Goal: Use online tool/utility: Utilize a website feature to perform a specific function

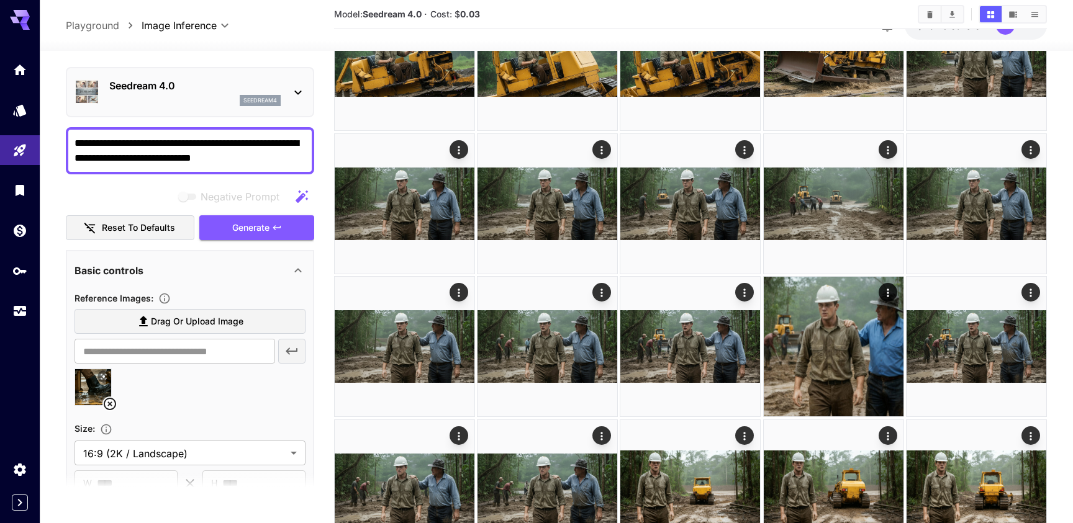
scroll to position [258, 0]
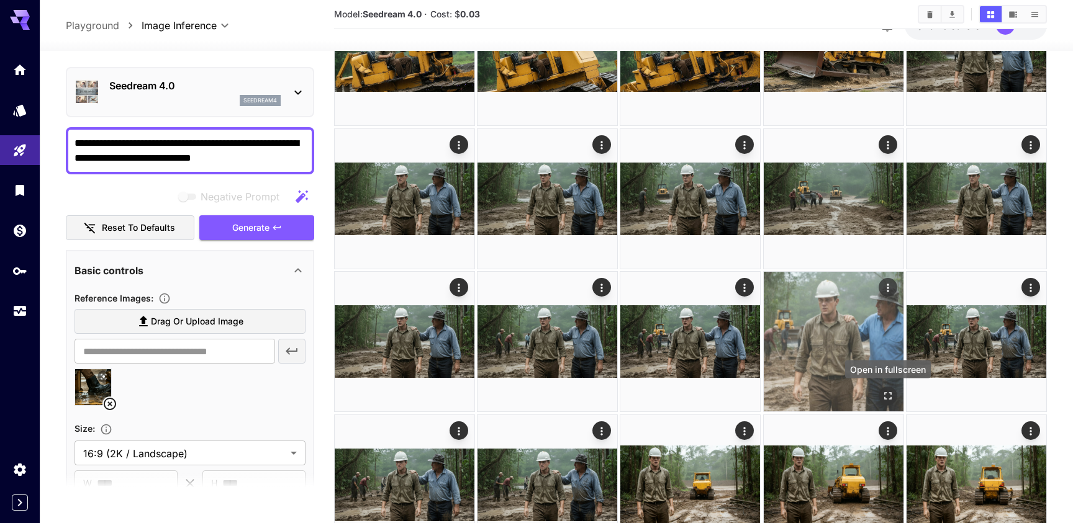
click at [887, 396] on icon "Open in fullscreen" at bounding box center [887, 396] width 12 height 12
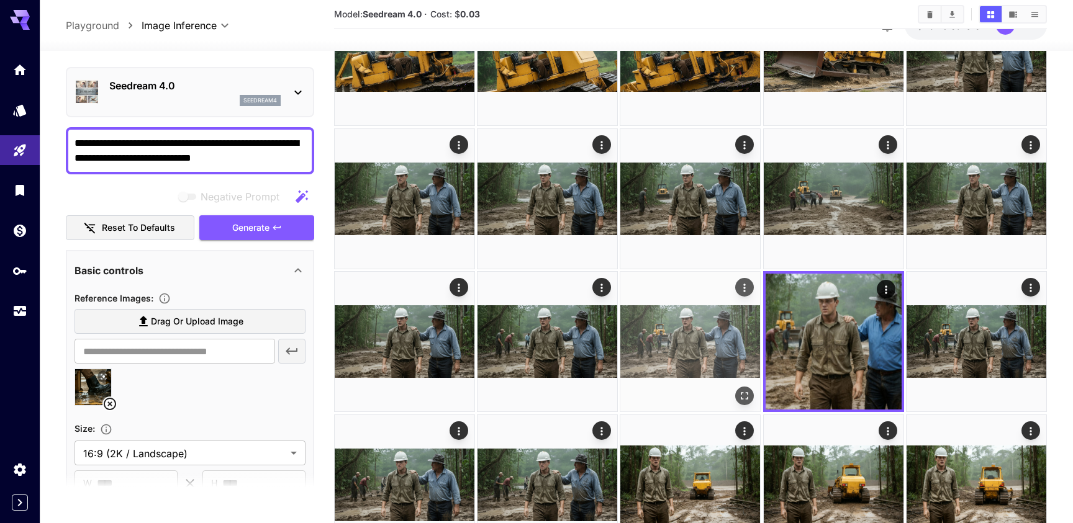
click at [739, 390] on icon "Open in fullscreen" at bounding box center [745, 396] width 12 height 12
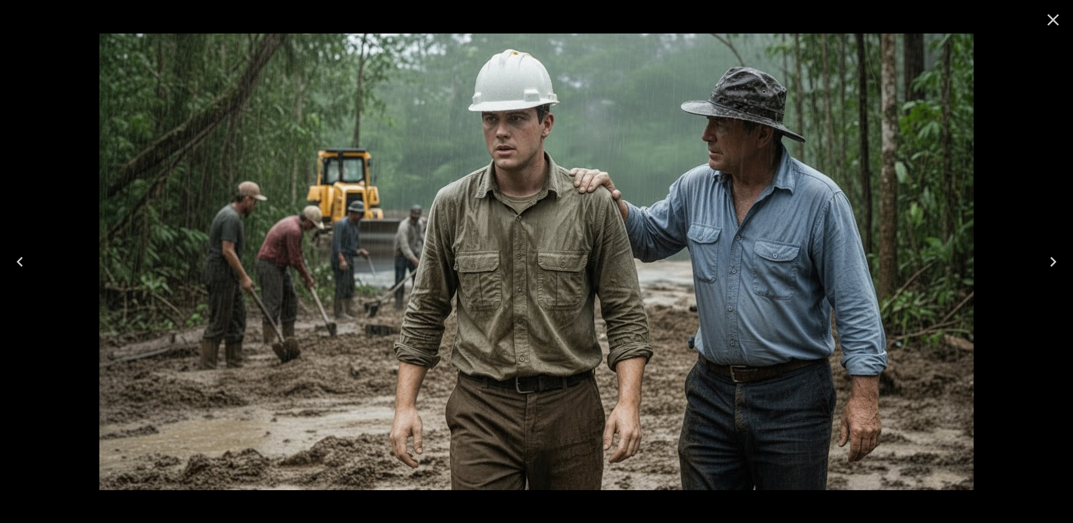
click at [1052, 14] on icon "Close" at bounding box center [1053, 20] width 20 height 20
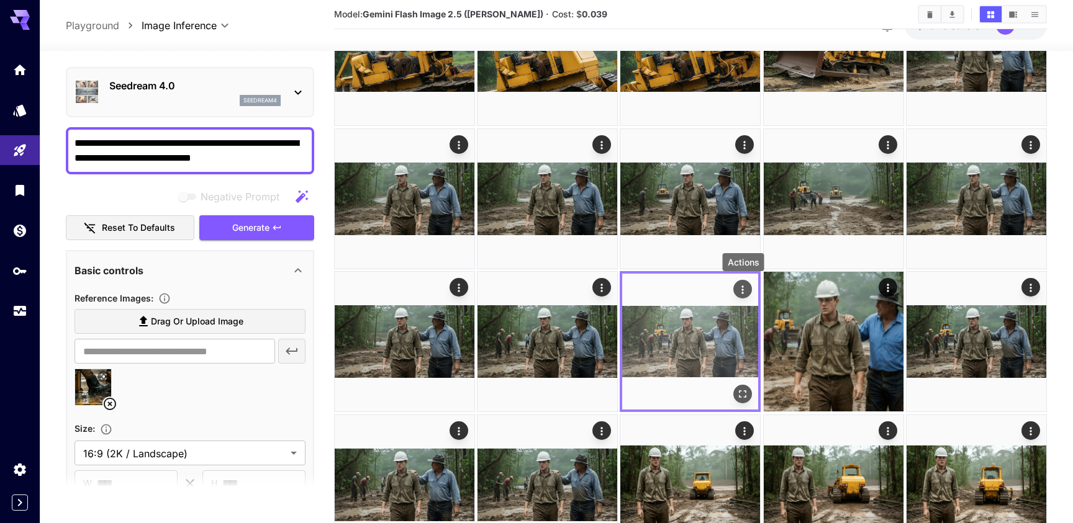
click at [746, 293] on icon "Actions" at bounding box center [743, 290] width 12 height 12
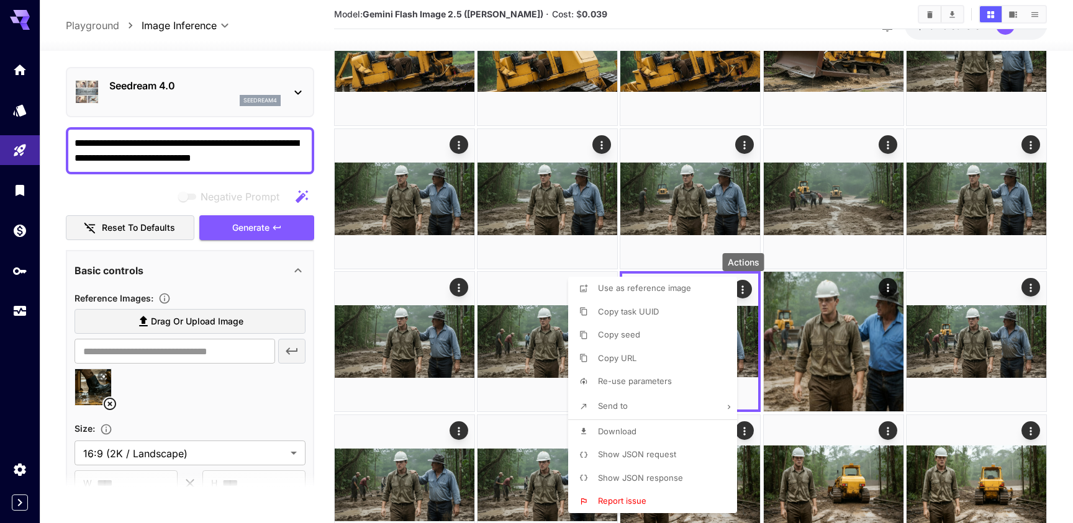
click at [637, 430] on li "Download" at bounding box center [656, 432] width 176 height 24
click at [674, 262] on div at bounding box center [536, 261] width 1073 height 523
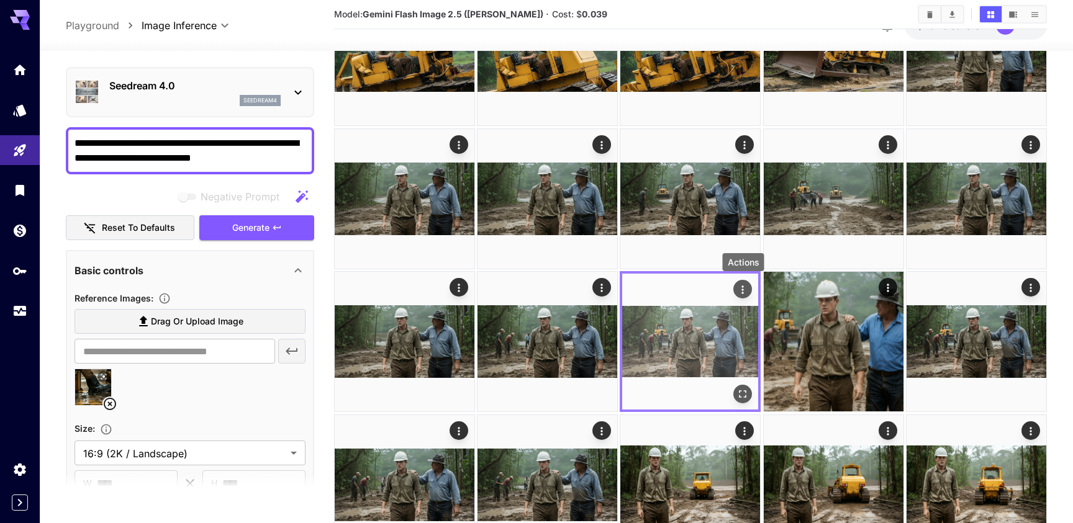
click at [744, 291] on icon "Actions" at bounding box center [743, 290] width 12 height 12
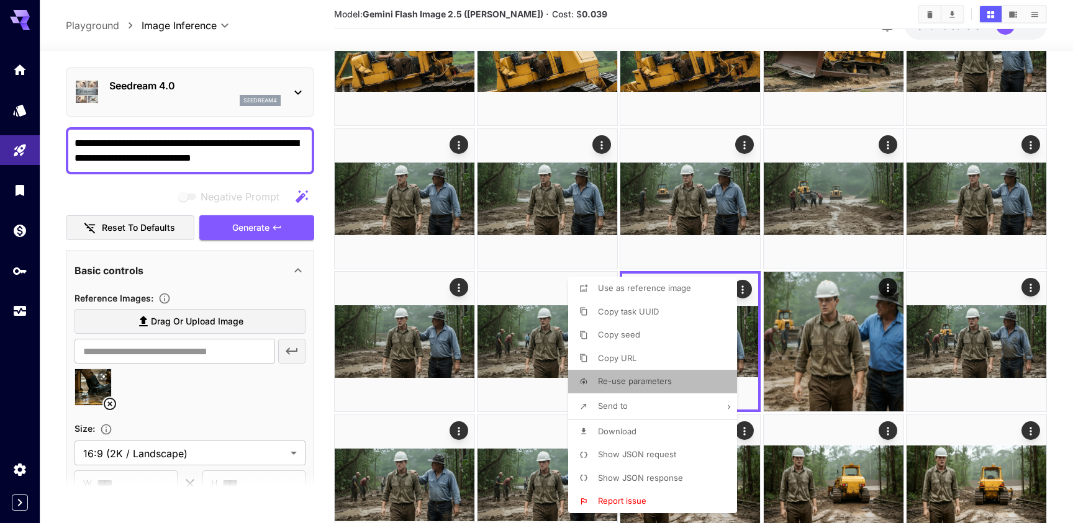
click at [673, 376] on li "Re-use parameters" at bounding box center [656, 382] width 176 height 24
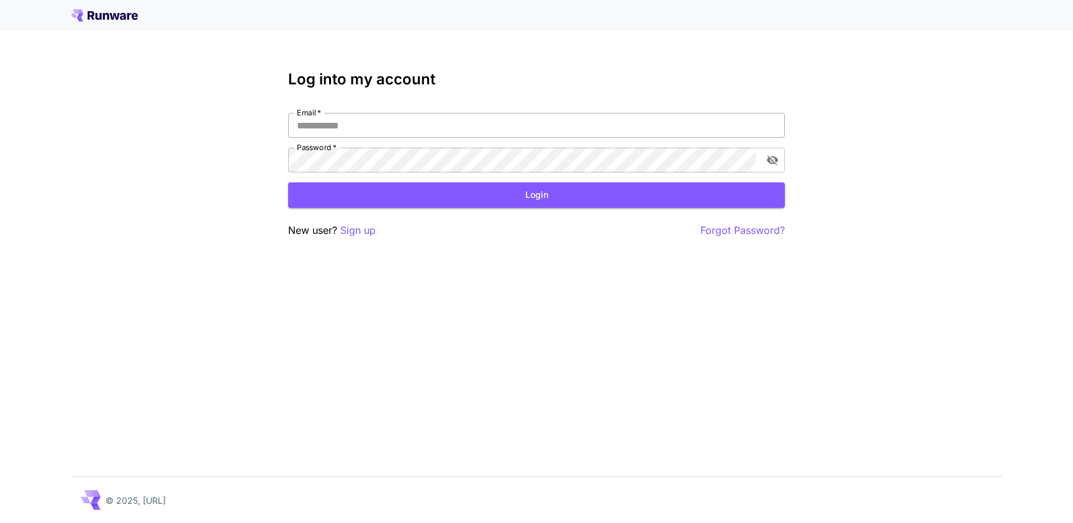
click at [466, 135] on input "Email   *" at bounding box center [536, 125] width 497 height 25
type input "**********"
click button "Login" at bounding box center [536, 195] width 497 height 25
